Goal: Task Accomplishment & Management: Complete application form

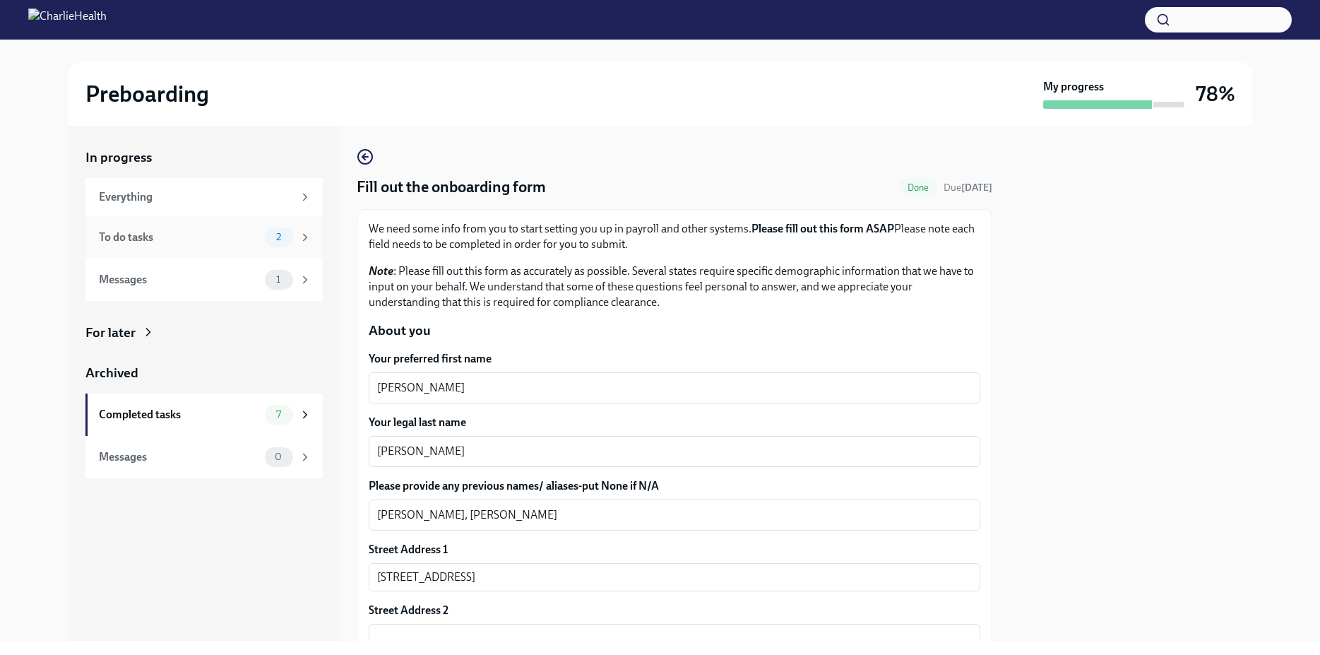
click at [297, 232] on div "2" at bounding box center [288, 237] width 47 height 20
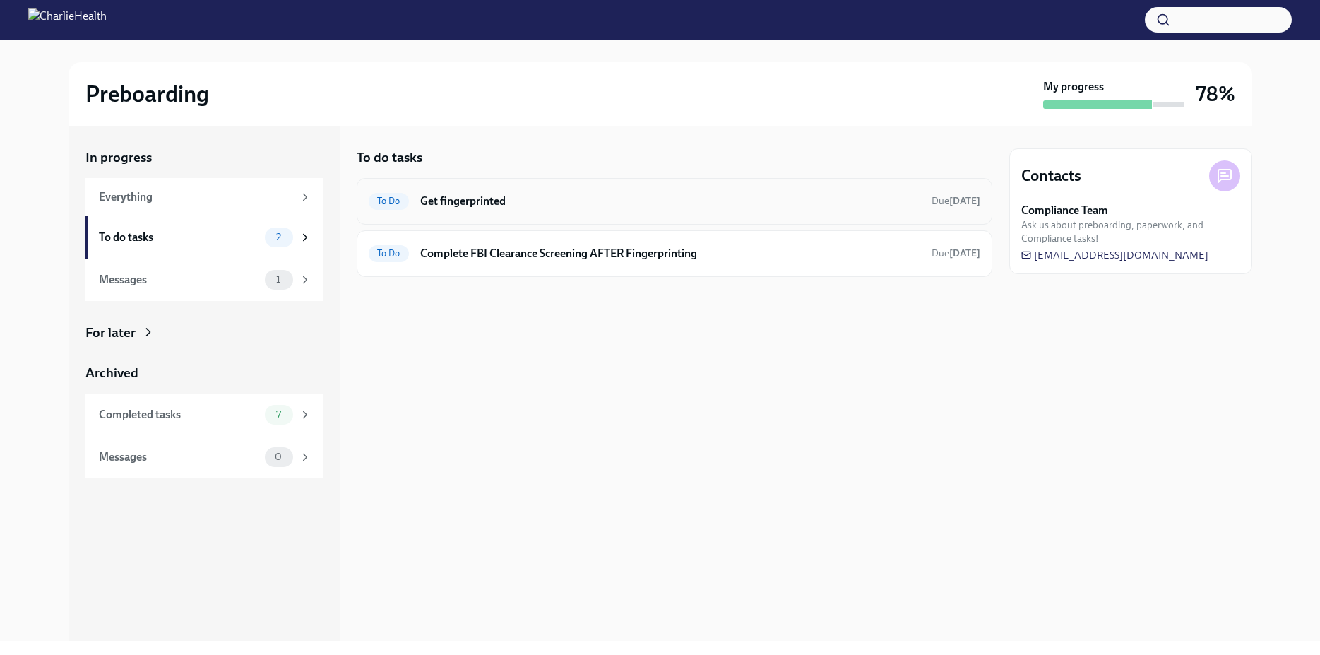
click at [477, 202] on h6 "Get fingerprinted" at bounding box center [670, 202] width 500 height 16
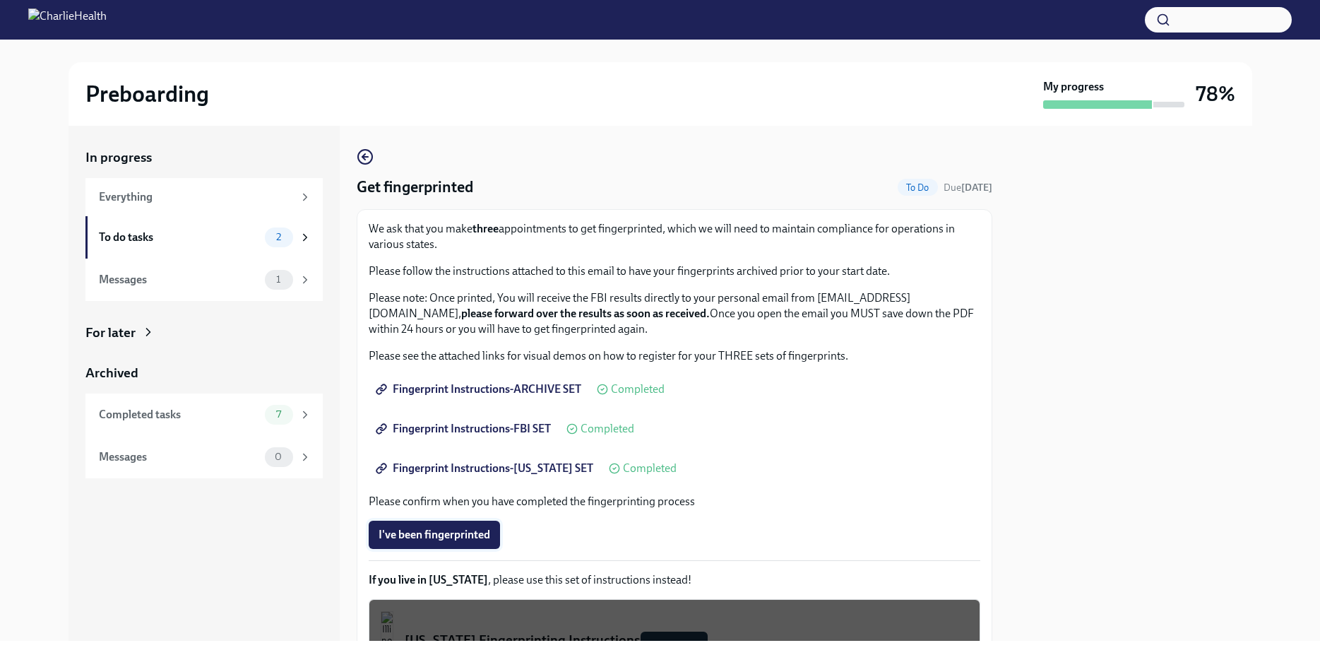
click at [463, 547] on button "I've been fingerprinted" at bounding box center [434, 535] width 131 height 28
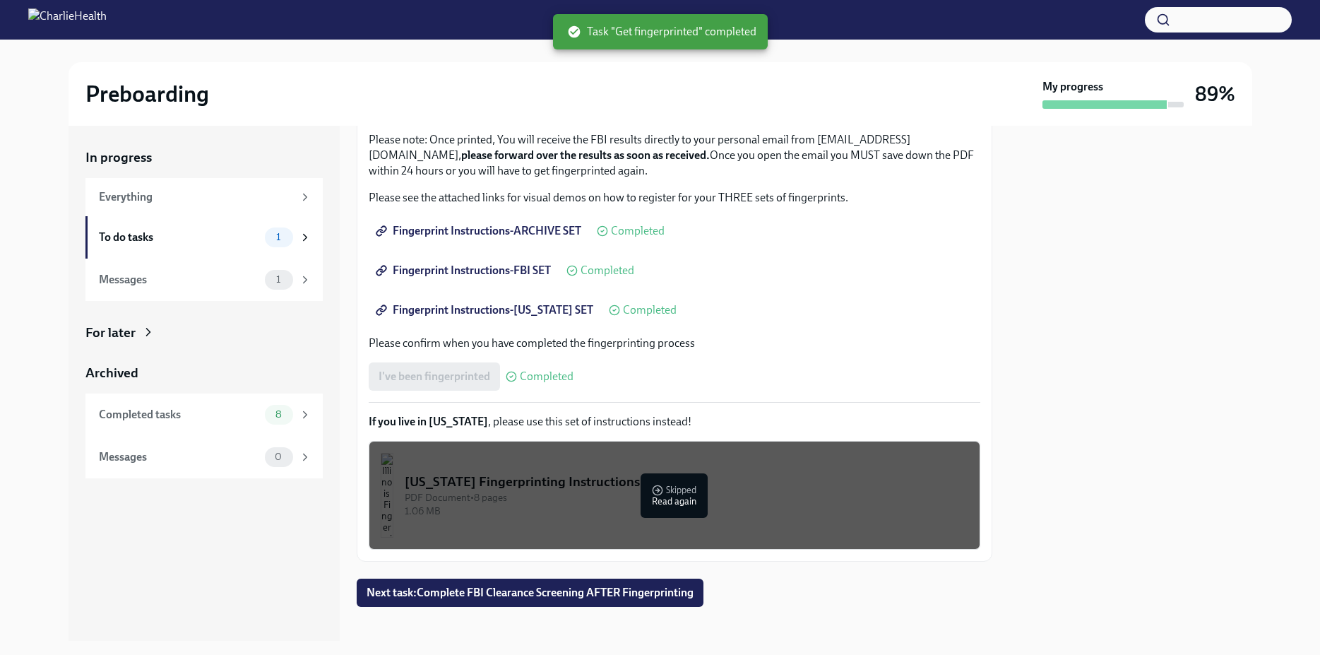
scroll to position [170, 0]
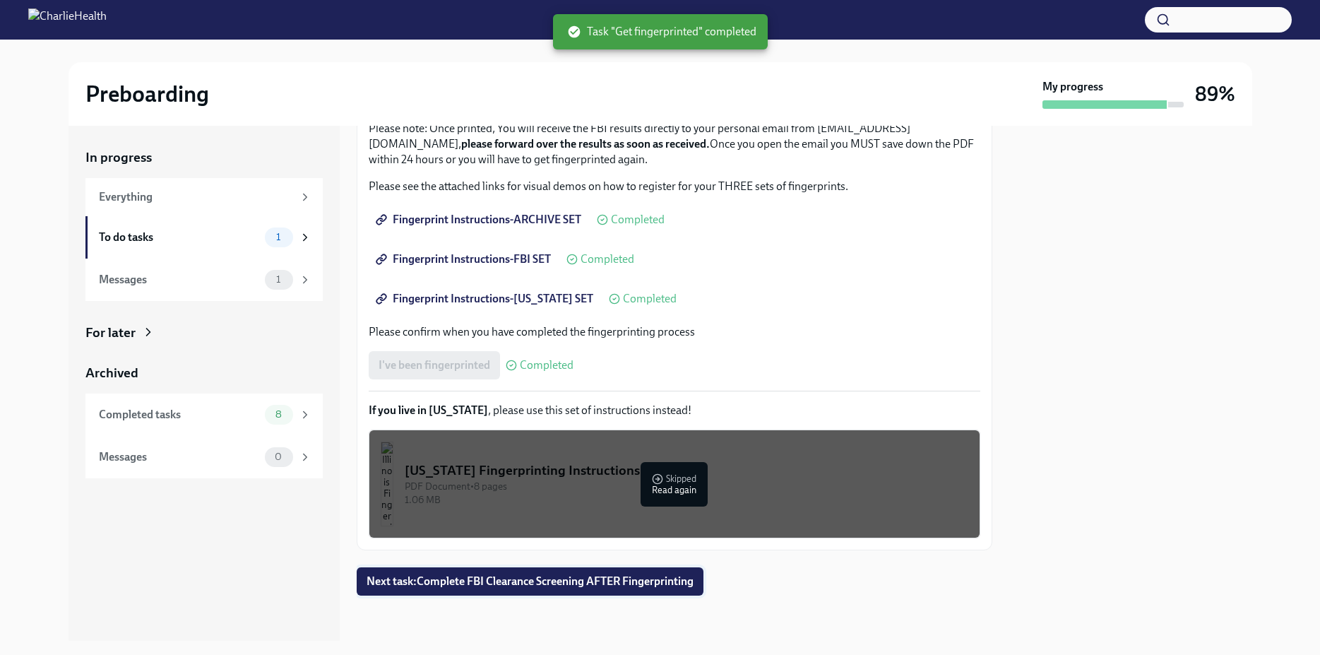
click at [598, 580] on span "Next task : Complete FBI Clearance Screening AFTER Fingerprinting" at bounding box center [530, 581] width 327 height 14
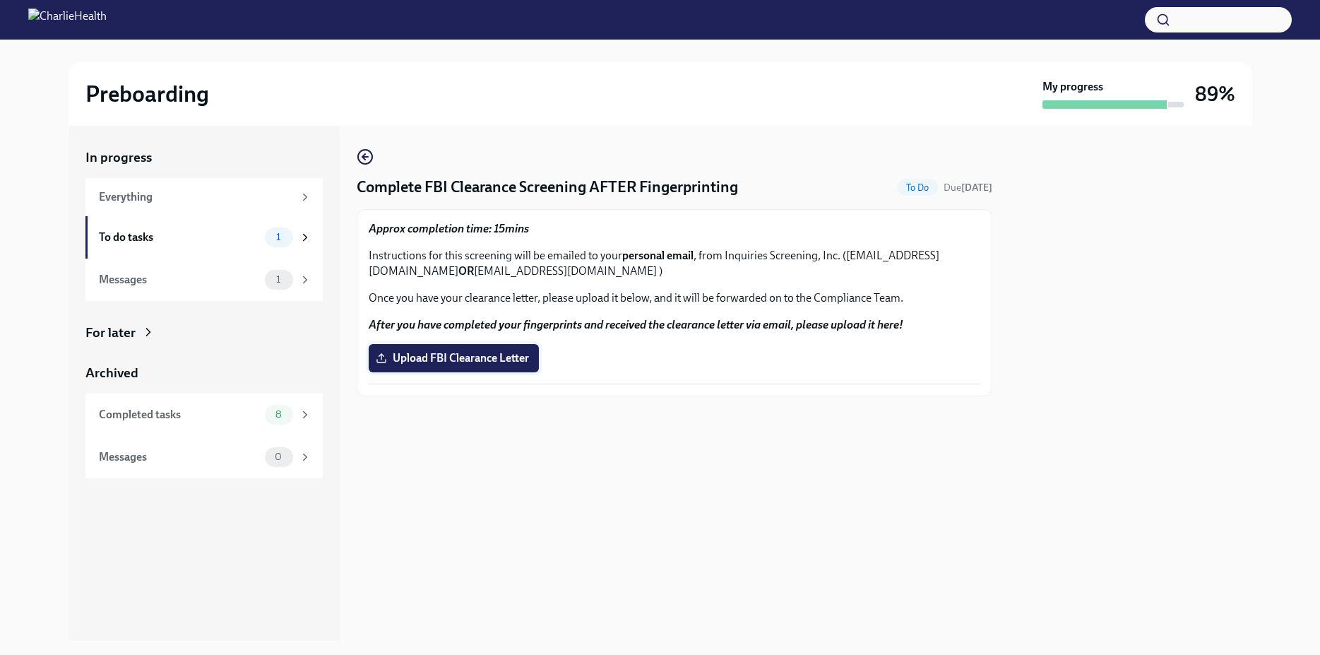
click at [487, 363] on span "Upload FBI Clearance Letter" at bounding box center [454, 358] width 150 height 14
click at [0, 0] on input "Upload FBI Clearance Letter" at bounding box center [0, 0] width 0 height 0
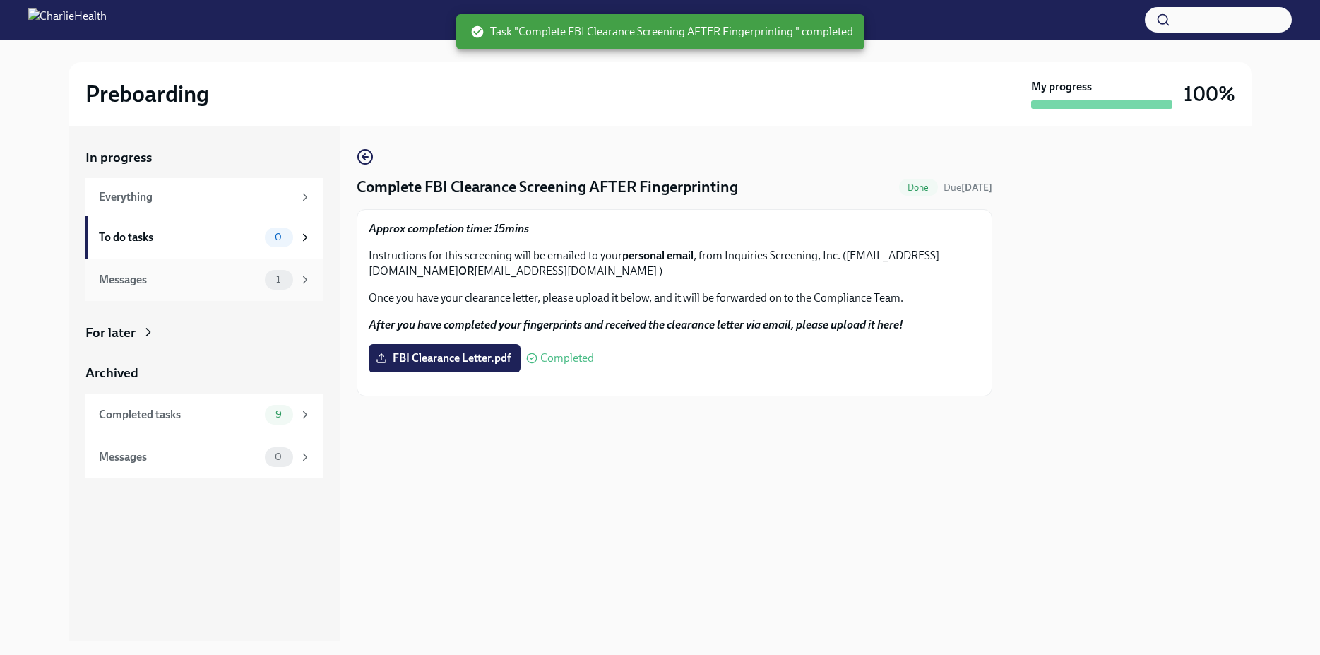
click at [251, 291] on div "Messages 1" at bounding box center [203, 280] width 237 height 42
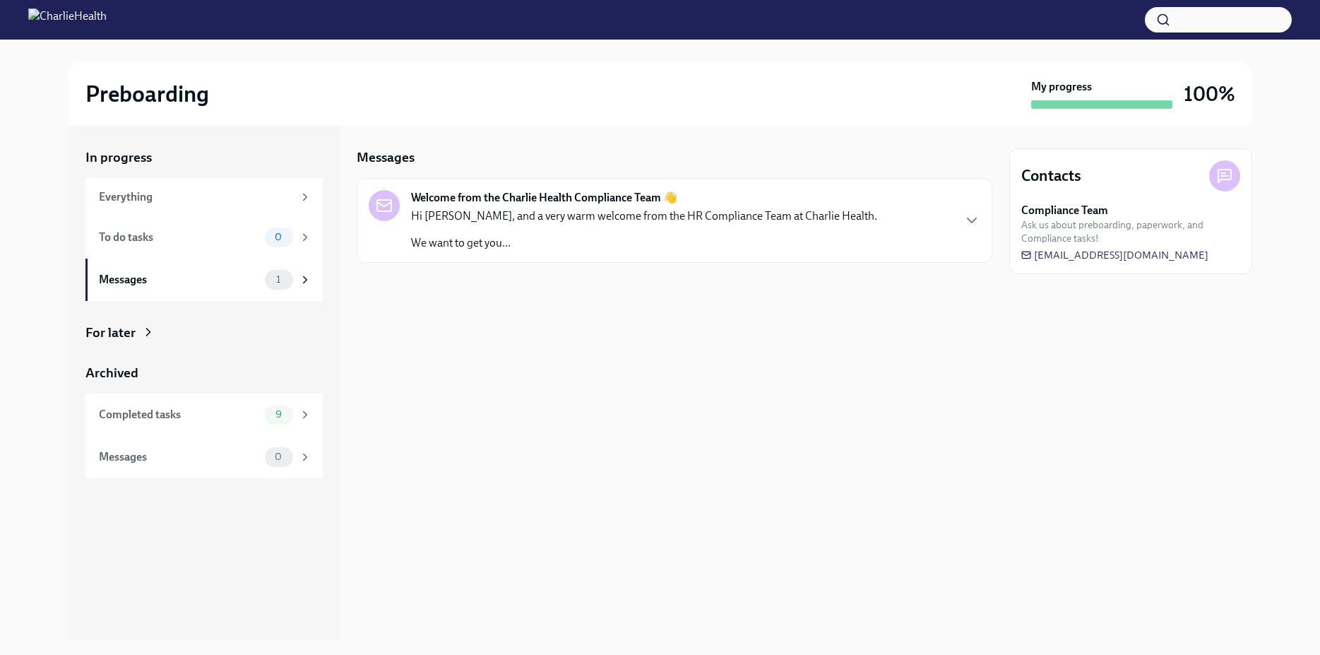
click at [591, 230] on div "Hi [PERSON_NAME], and a very warm welcome from the HR Compliance Team at Charli…" at bounding box center [644, 229] width 466 height 42
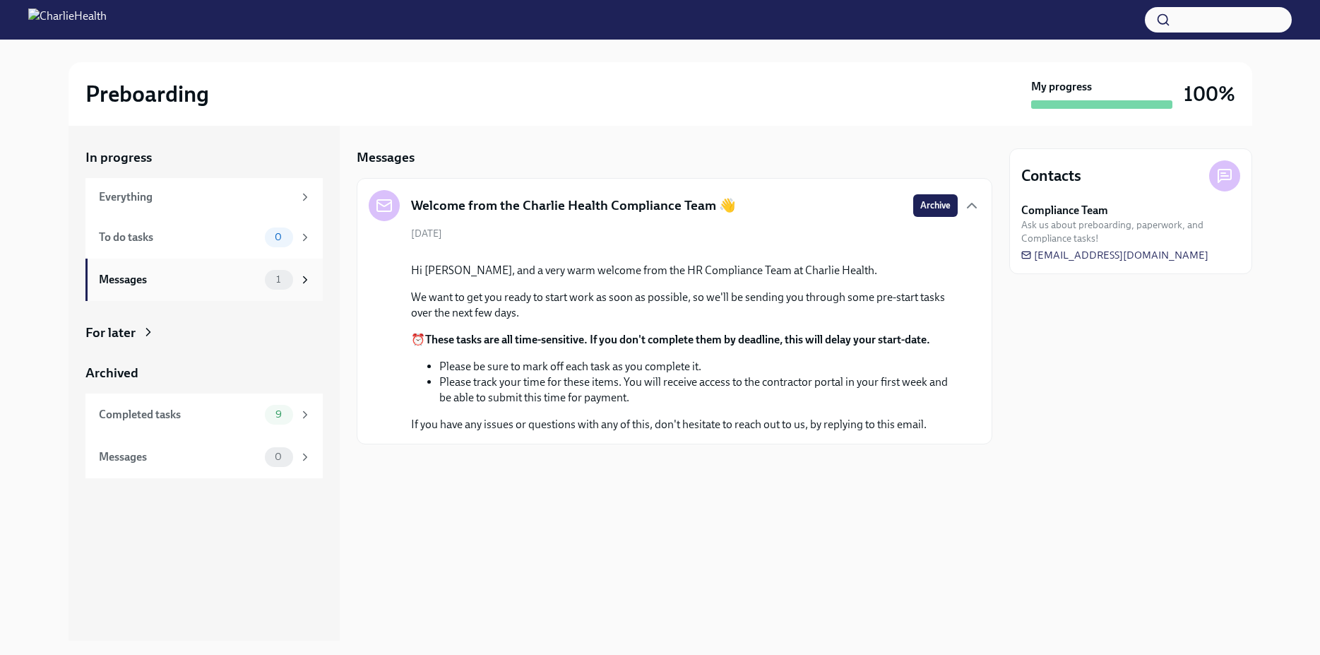
click at [304, 283] on icon at bounding box center [305, 279] width 13 height 13
click at [308, 241] on icon at bounding box center [305, 237] width 13 height 13
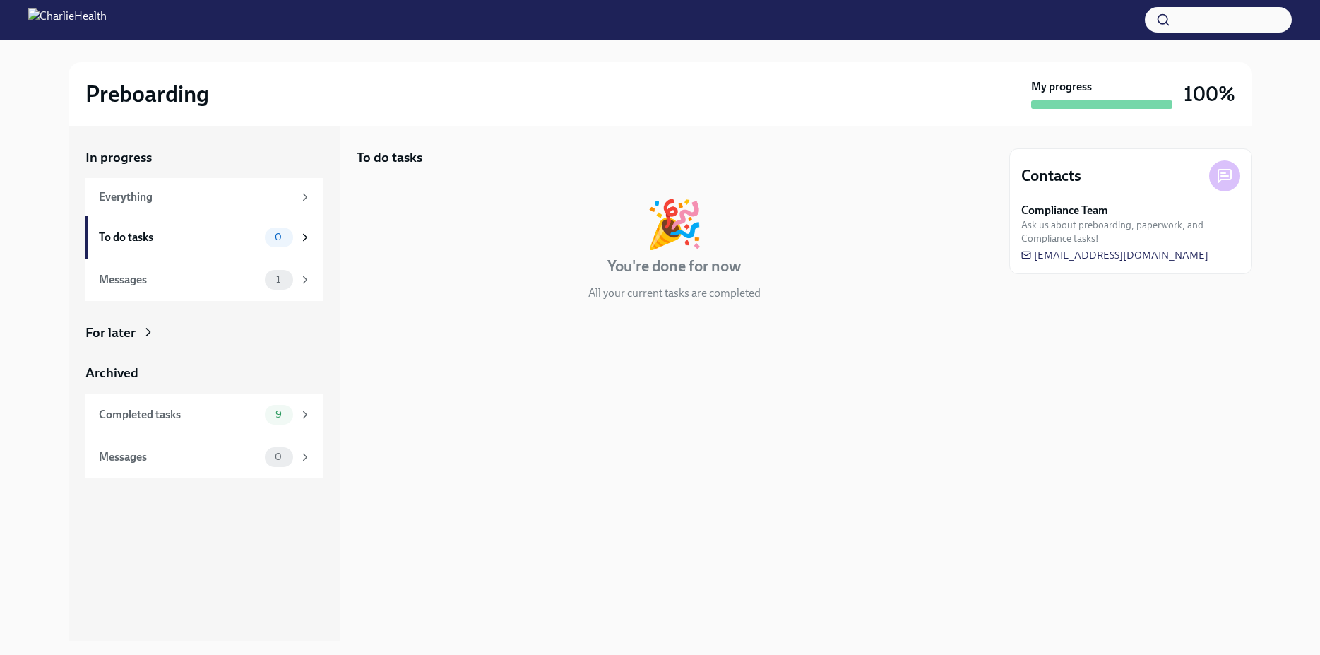
click at [604, 568] on div "To do tasks 🎉 You're done for now All your current tasks are completed" at bounding box center [675, 383] width 636 height 515
click at [1172, 418] on div "Contacts Compliance Team Ask us about preboarding, paperwork, and Compliance ta…" at bounding box center [1130, 383] width 243 height 515
click at [312, 283] on div "Messages 1" at bounding box center [203, 280] width 237 height 42
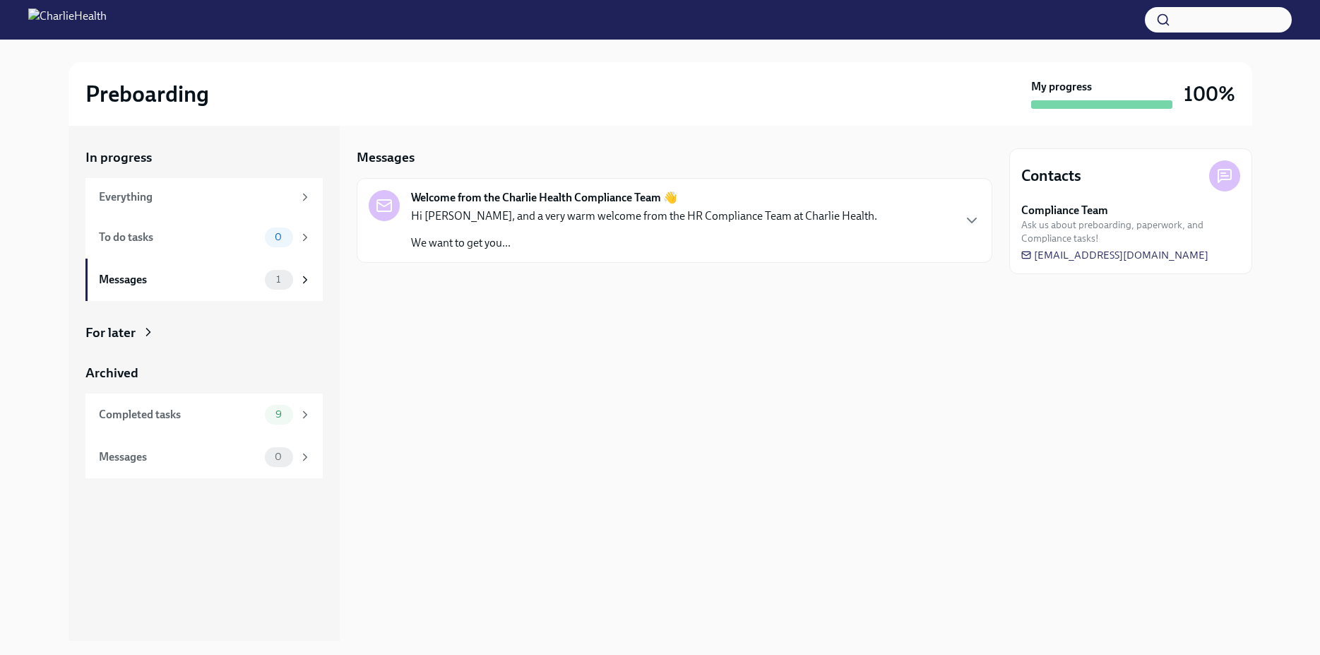
click at [547, 213] on p "Hi [PERSON_NAME], and a very warm welcome from the HR Compliance Team at Charli…" at bounding box center [644, 216] width 466 height 16
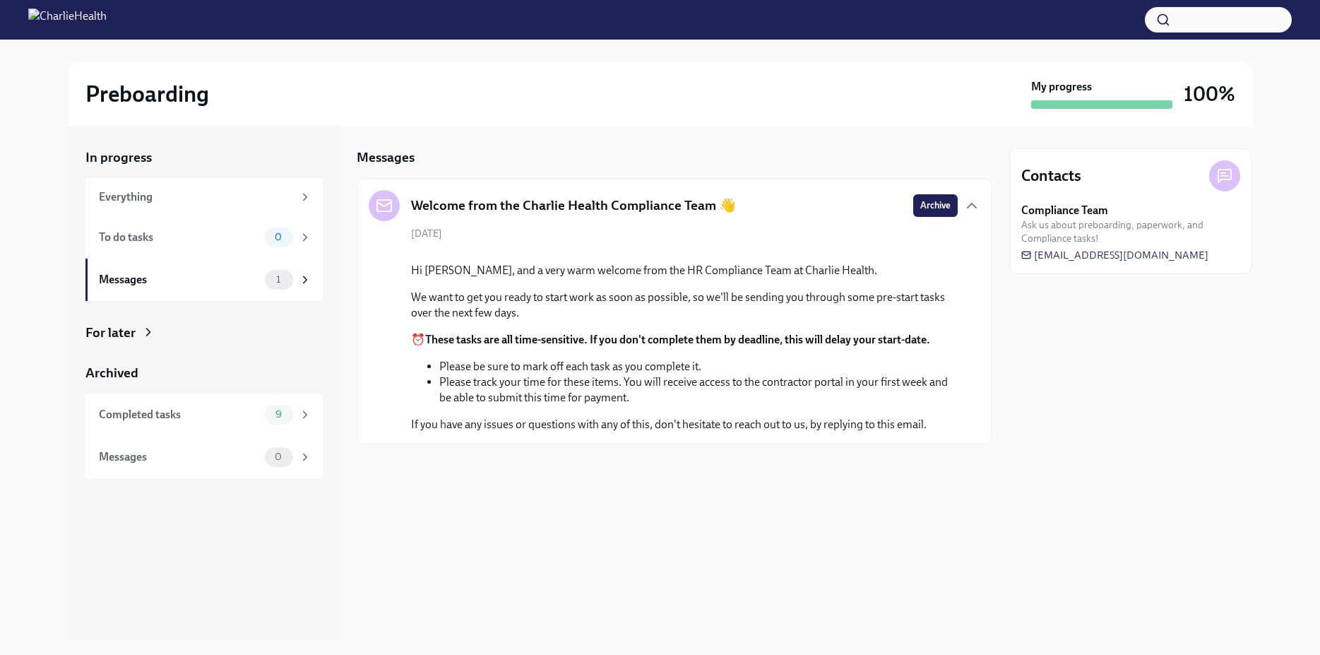
scroll to position [3, 0]
click at [932, 203] on span "Archive" at bounding box center [935, 206] width 30 height 14
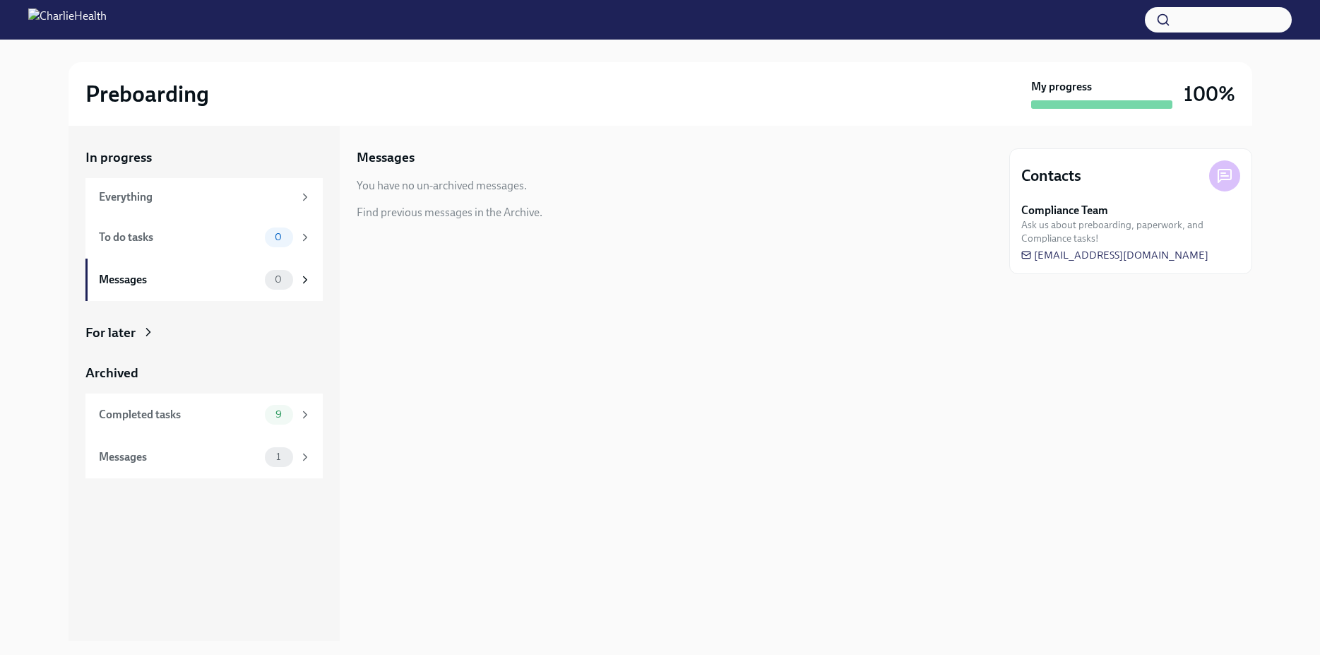
scroll to position [0, 0]
click at [312, 418] on div "Completed tasks 9" at bounding box center [203, 414] width 237 height 42
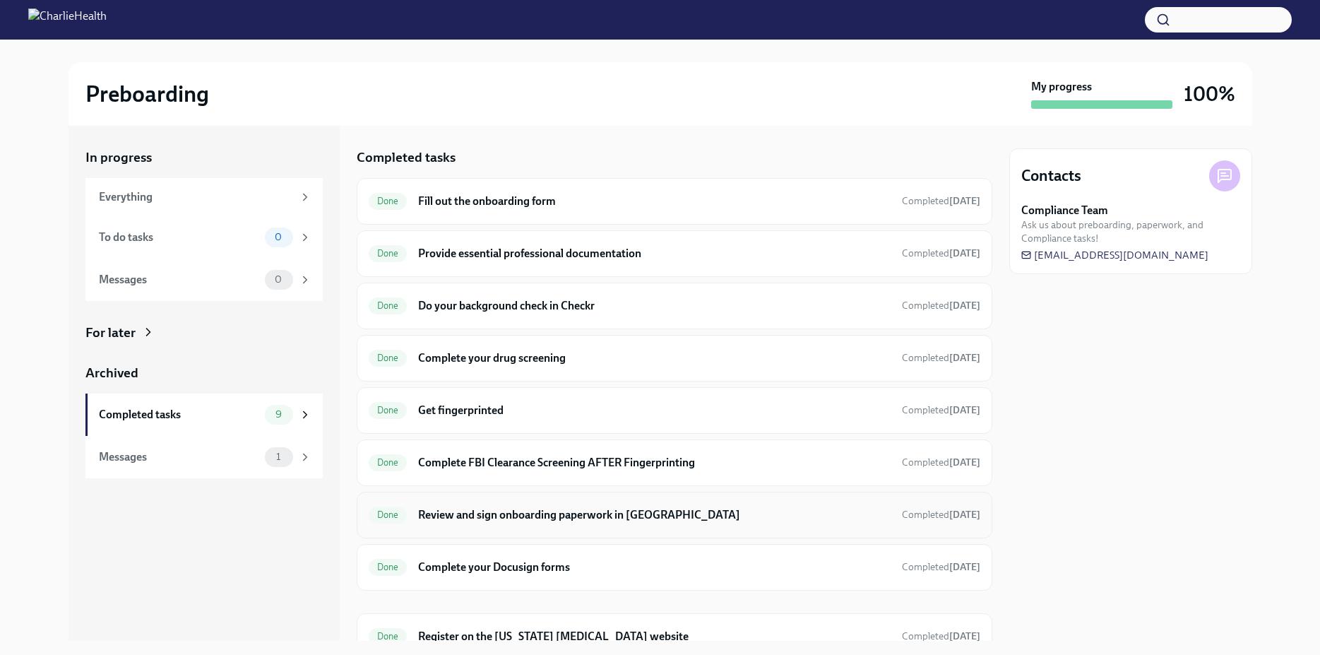
scroll to position [64, 0]
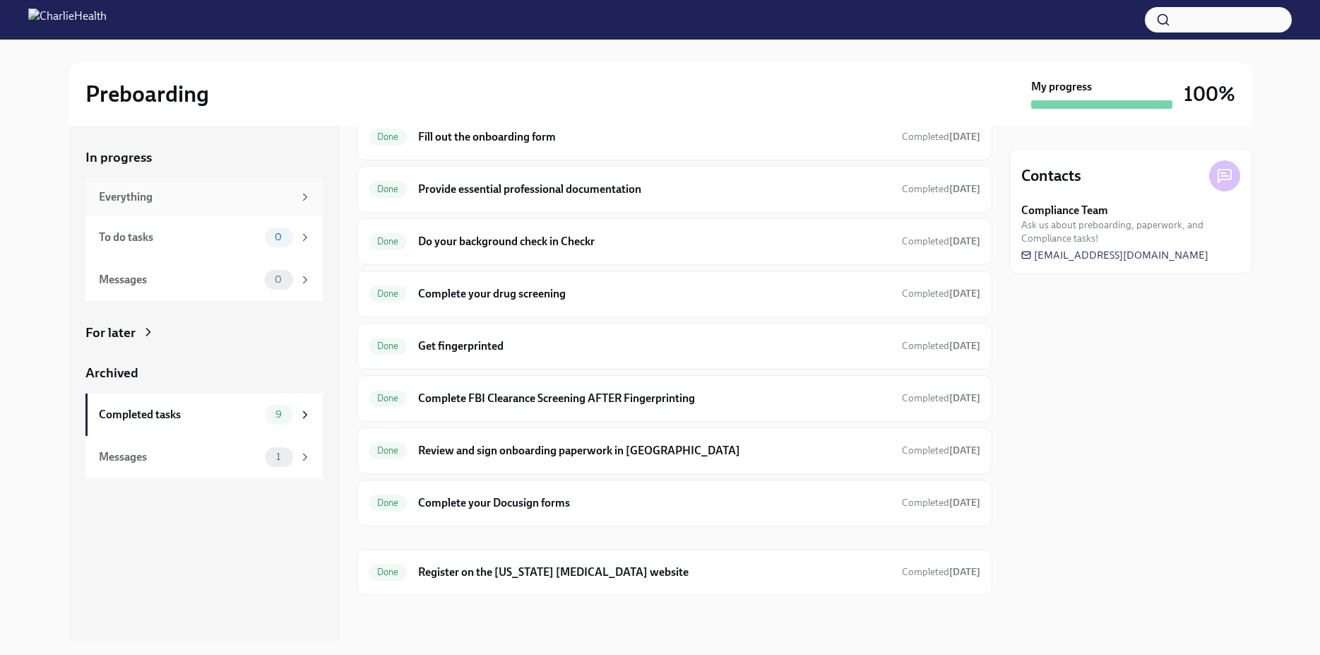
click at [286, 198] on div "Everything" at bounding box center [196, 197] width 194 height 16
